Goal: Navigation & Orientation: Find specific page/section

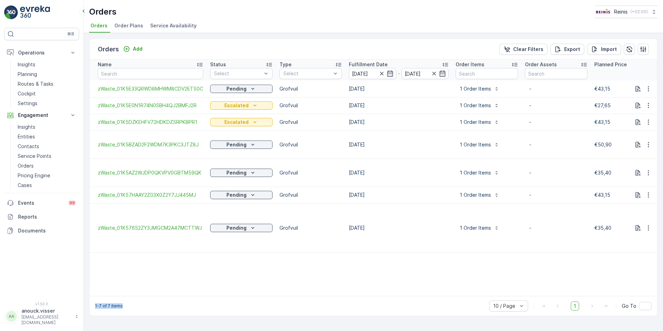
scroll to position [0, 684]
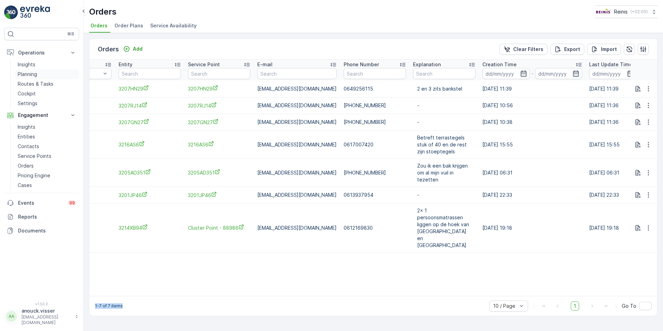
click at [34, 75] on p "Planning" at bounding box center [27, 74] width 19 height 7
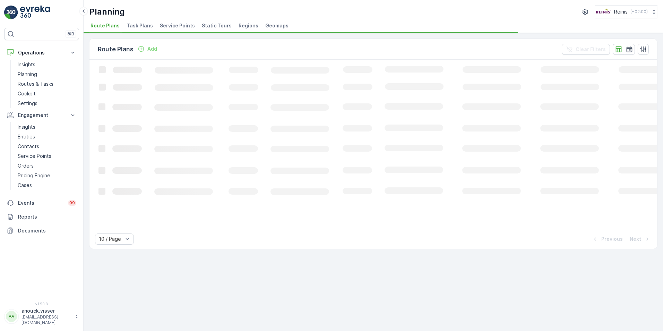
click at [143, 26] on span "Task Plans" at bounding box center [140, 25] width 26 height 7
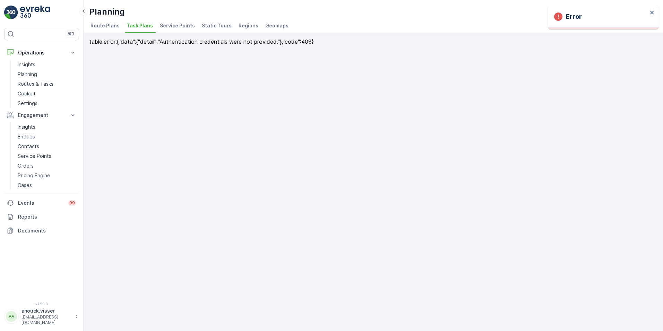
click at [179, 24] on span "Service Points" at bounding box center [177, 25] width 35 height 7
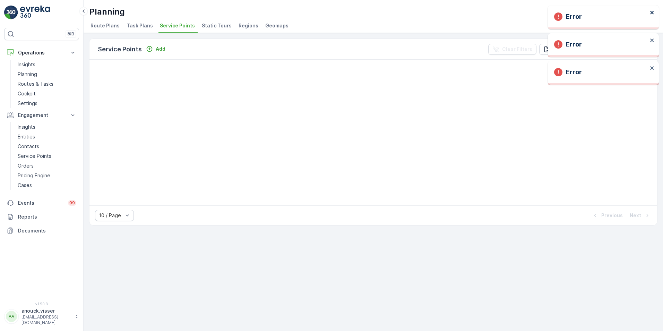
click at [653, 12] on icon "close" at bounding box center [652, 13] width 5 height 6
click at [31, 10] on img at bounding box center [35, 13] width 30 height 14
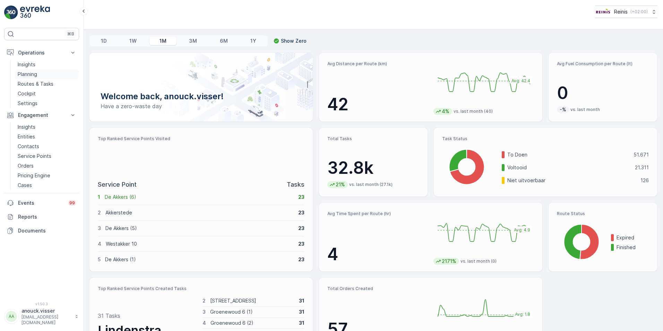
click at [33, 74] on p "Planning" at bounding box center [27, 74] width 19 height 7
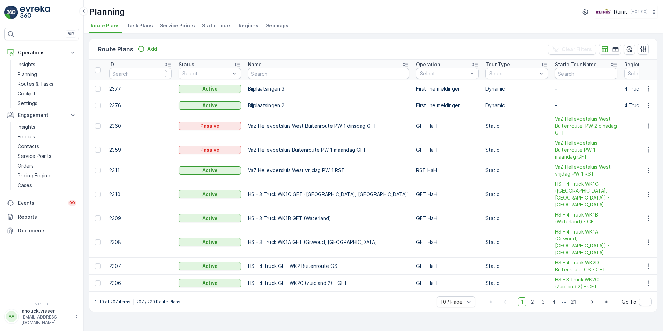
click at [174, 25] on span "Service Points" at bounding box center [177, 25] width 35 height 7
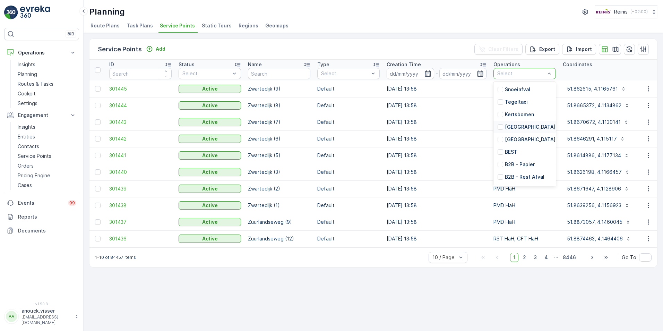
click at [531, 123] on div "[GEOGRAPHIC_DATA]" at bounding box center [525, 127] width 62 height 12
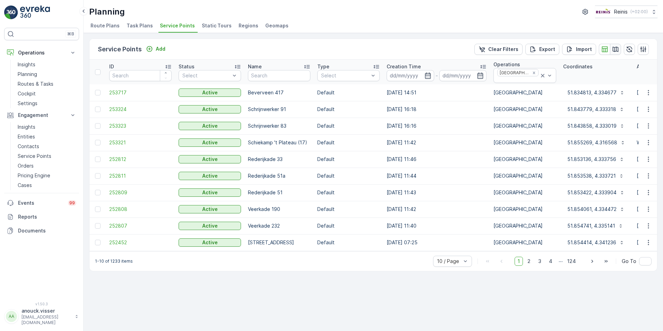
click at [617, 50] on icon "button" at bounding box center [615, 49] width 7 height 7
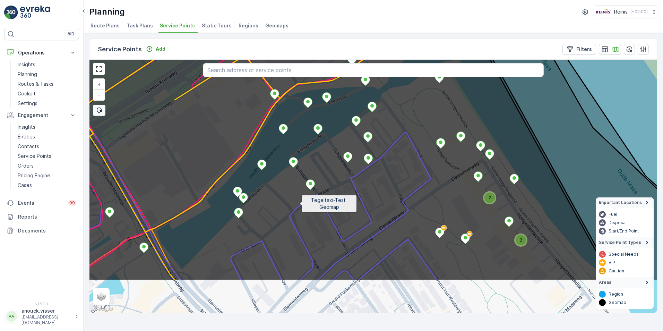
drag, startPoint x: 280, startPoint y: 264, endPoint x: 299, endPoint y: 206, distance: 61.7
click at [299, 206] on icon at bounding box center [393, 128] width 684 height 306
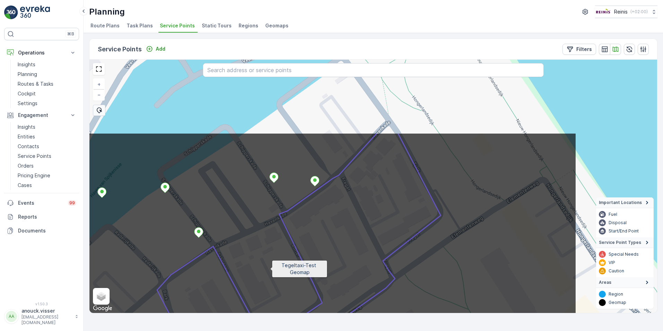
drag, startPoint x: 409, startPoint y: 170, endPoint x: 272, endPoint y: 268, distance: 168.1
click at [272, 268] on icon at bounding box center [235, 286] width 684 height 306
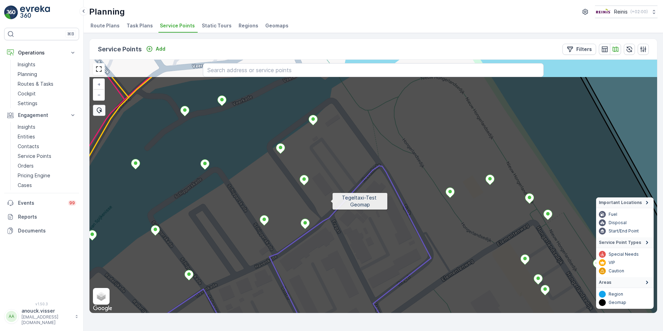
drag, startPoint x: 345, startPoint y: 158, endPoint x: 329, endPoint y: 208, distance: 52.5
click at [329, 208] on icon at bounding box center [364, 229] width 684 height 306
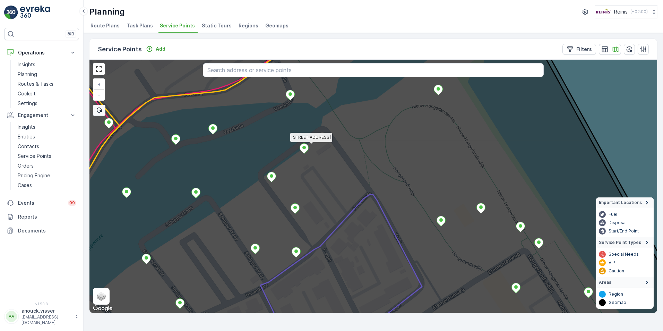
click at [306, 146] on icon at bounding box center [304, 149] width 9 height 10
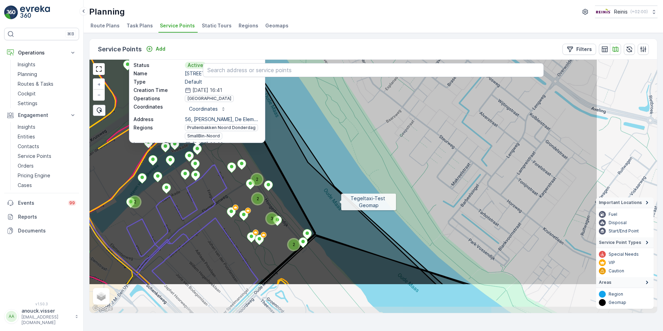
drag, startPoint x: 448, startPoint y: 251, endPoint x: 340, endPoint y: 203, distance: 118.2
click at [340, 203] on icon at bounding box center [257, 132] width 684 height 306
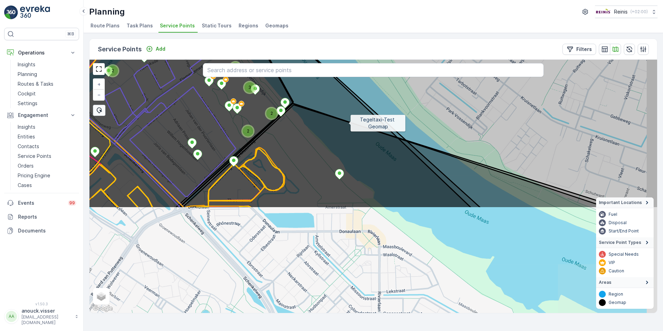
drag, startPoint x: 372, startPoint y: 257, endPoint x: 349, endPoint y: 124, distance: 134.5
click at [349, 122] on icon at bounding box center [351, 55] width 684 height 306
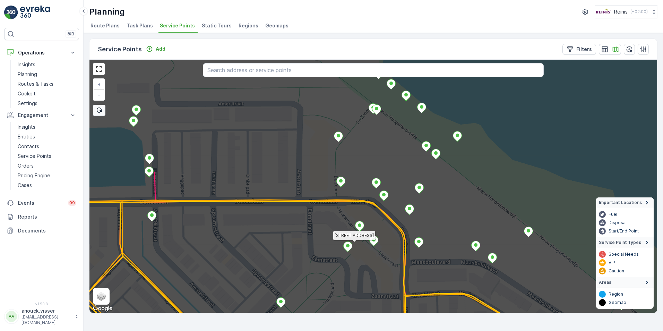
click at [347, 247] on ellipse at bounding box center [347, 245] width 3 height 3
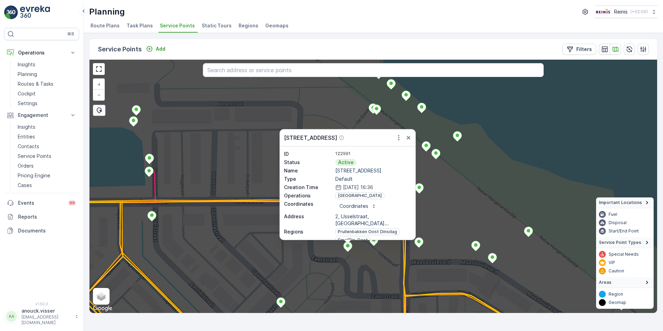
scroll to position [76, 0]
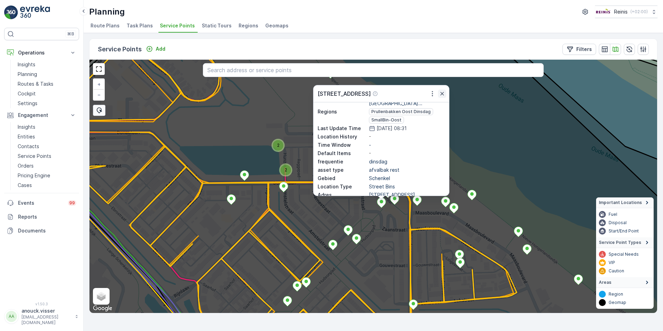
click at [441, 93] on icon "button" at bounding box center [442, 93] width 7 height 7
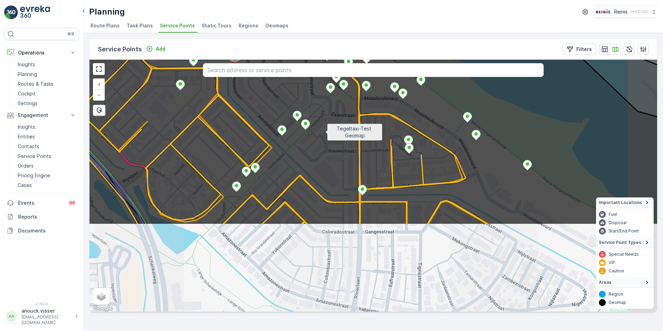
drag, startPoint x: 380, startPoint y: 252, endPoint x: 328, endPoint y: 135, distance: 127.5
click at [328, 135] on icon at bounding box center [323, 72] width 684 height 306
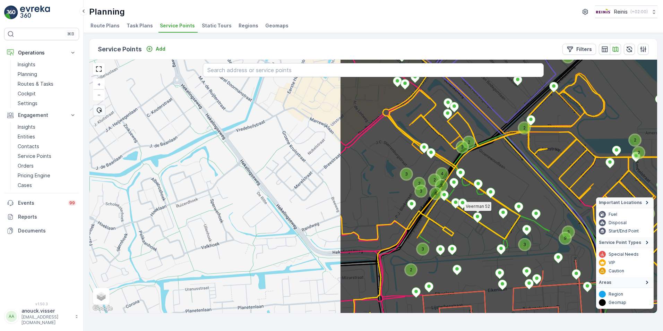
drag, startPoint x: 192, startPoint y: 216, endPoint x: 477, endPoint y: 213, distance: 285.6
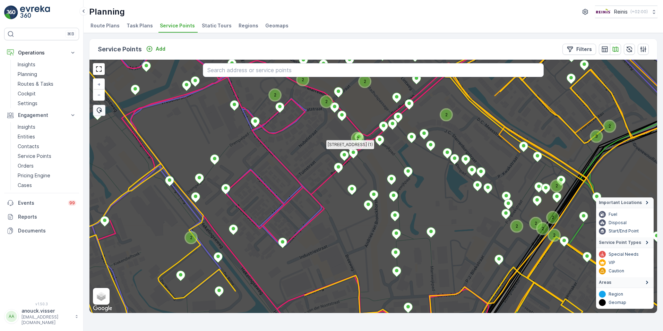
click at [345, 154] on ellipse at bounding box center [344, 154] width 3 height 3
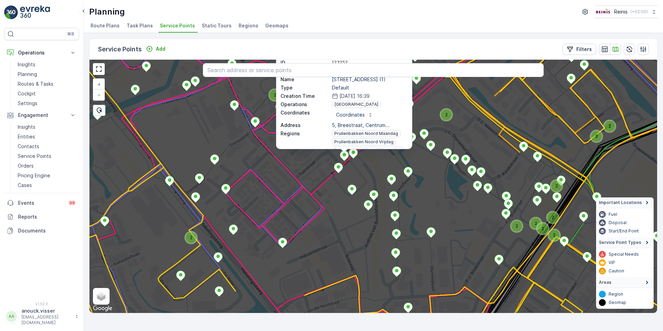
scroll to position [35, 0]
